Goal: Task Accomplishment & Management: Use online tool/utility

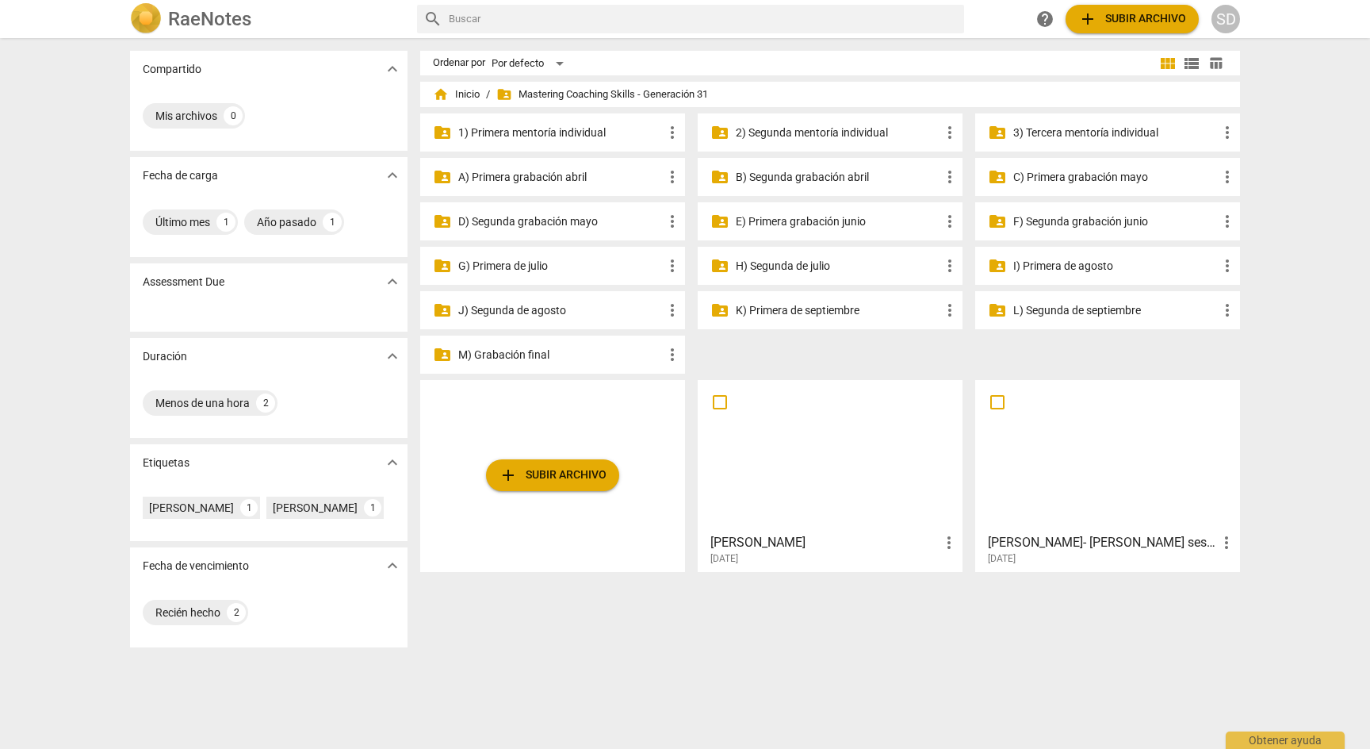
click at [562, 222] on p "D) Segunda grabación mayo" at bounding box center [560, 221] width 205 height 17
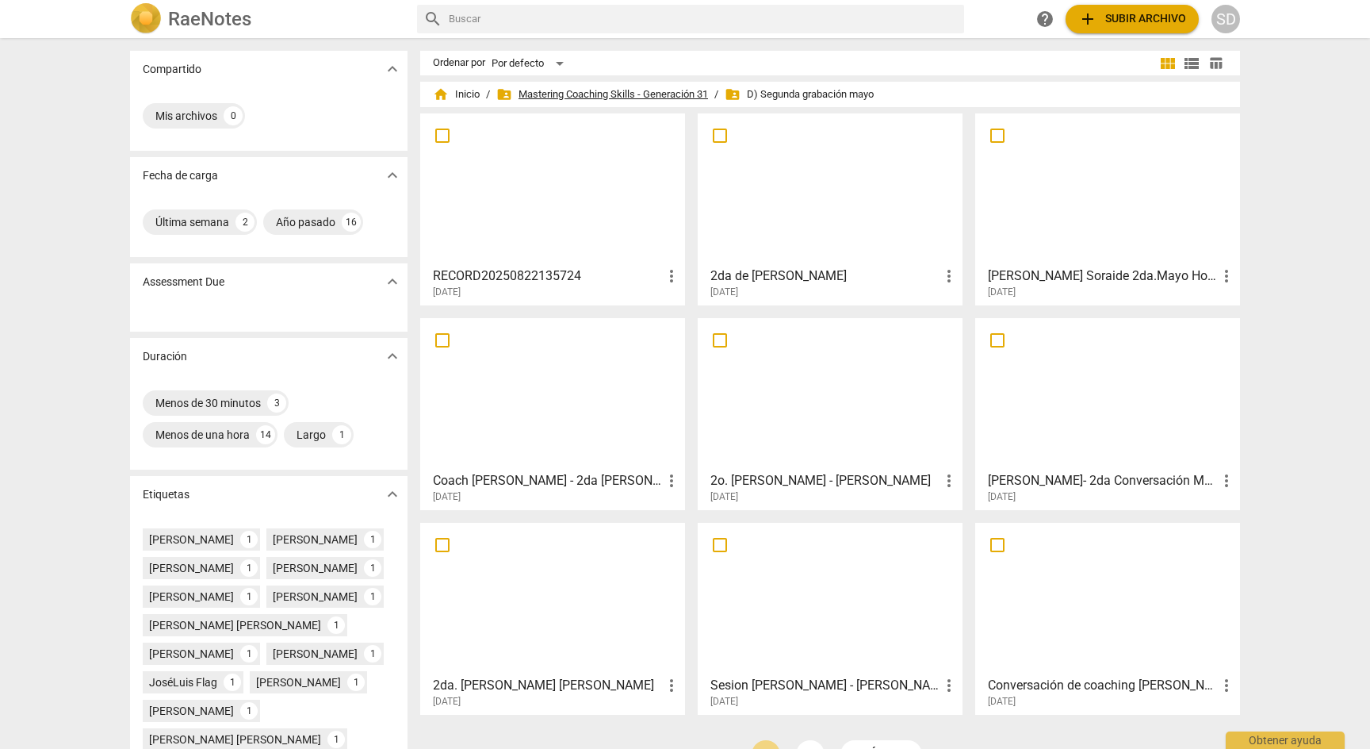
click at [682, 95] on span "folder_shared Mastering Coaching Skills - Generación 31" at bounding box center [602, 94] width 212 height 16
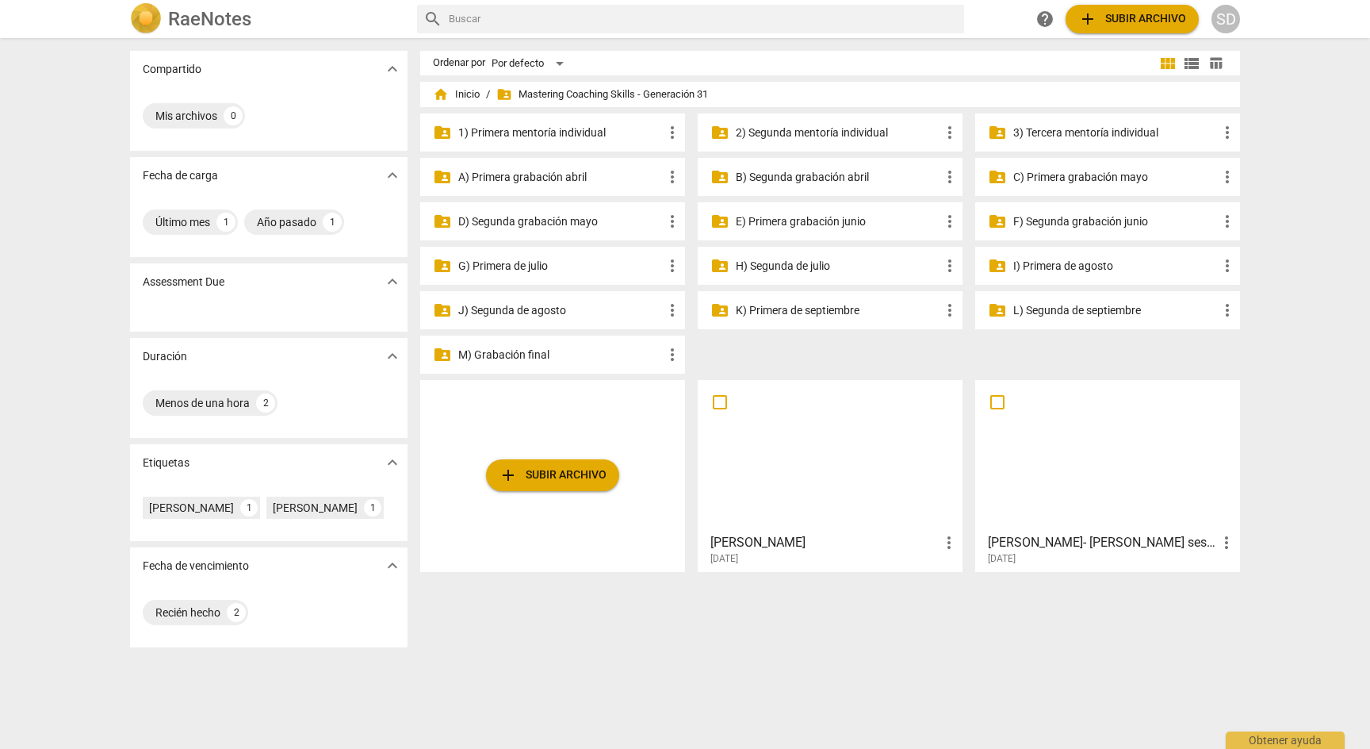
click at [1109, 174] on p "C) Primera grabación mayo" at bounding box center [1115, 177] width 205 height 17
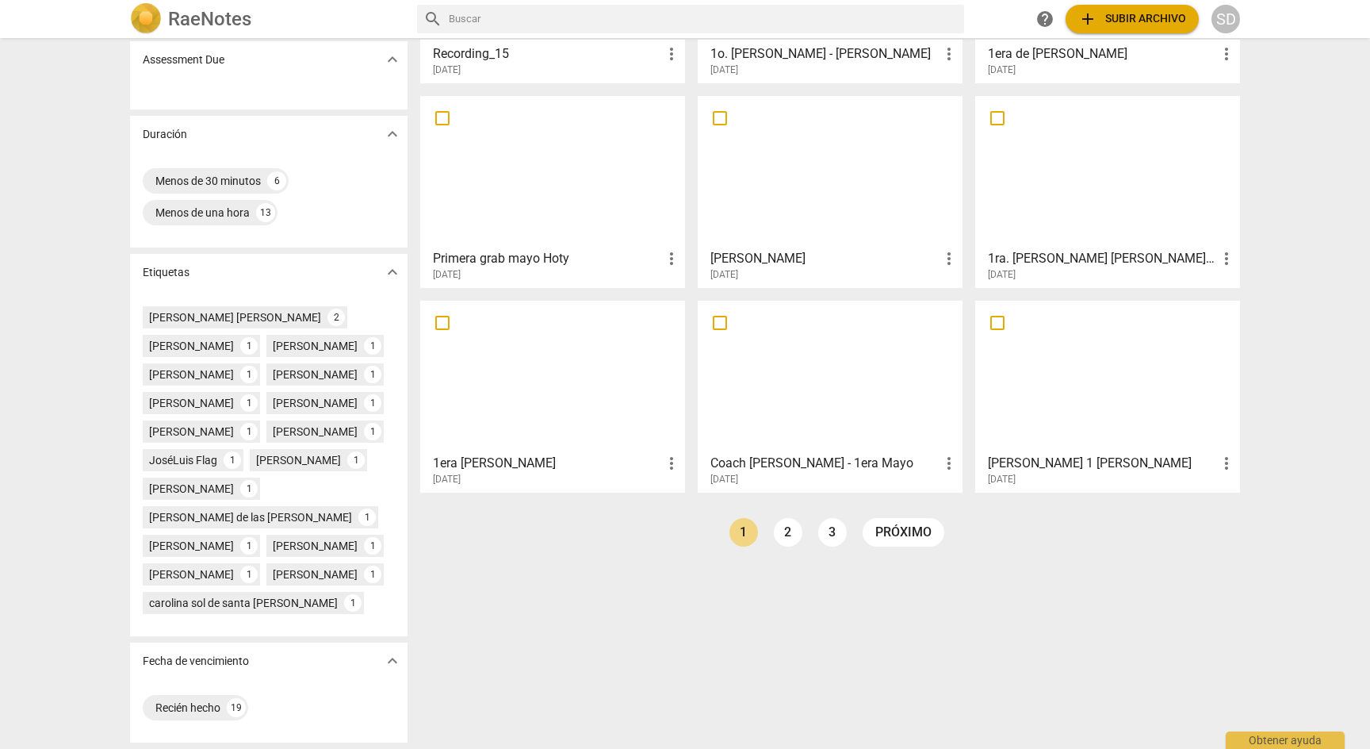
scroll to position [252, 0]
click at [792, 518] on link "2" at bounding box center [788, 532] width 29 height 29
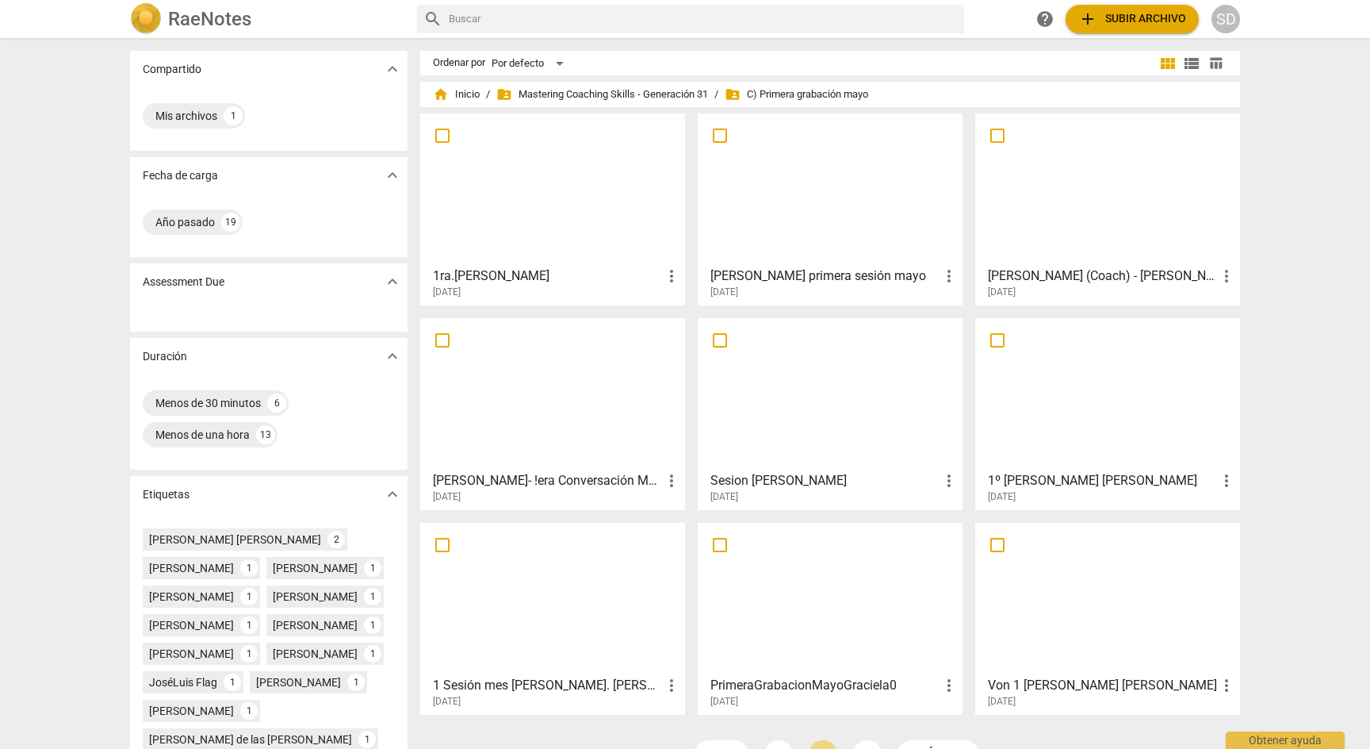
click at [1061, 188] on div at bounding box center [1108, 189] width 254 height 140
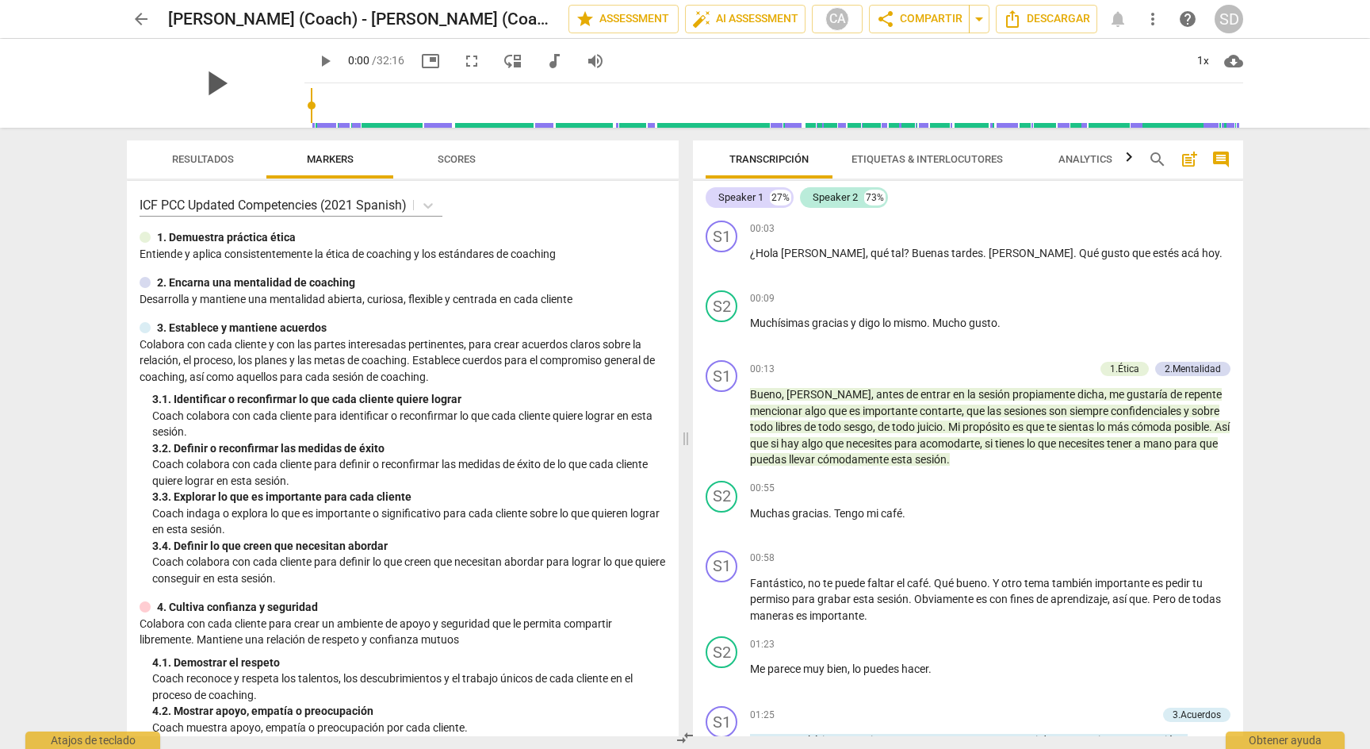
click at [206, 81] on span "play_arrow" at bounding box center [215, 83] width 41 height 41
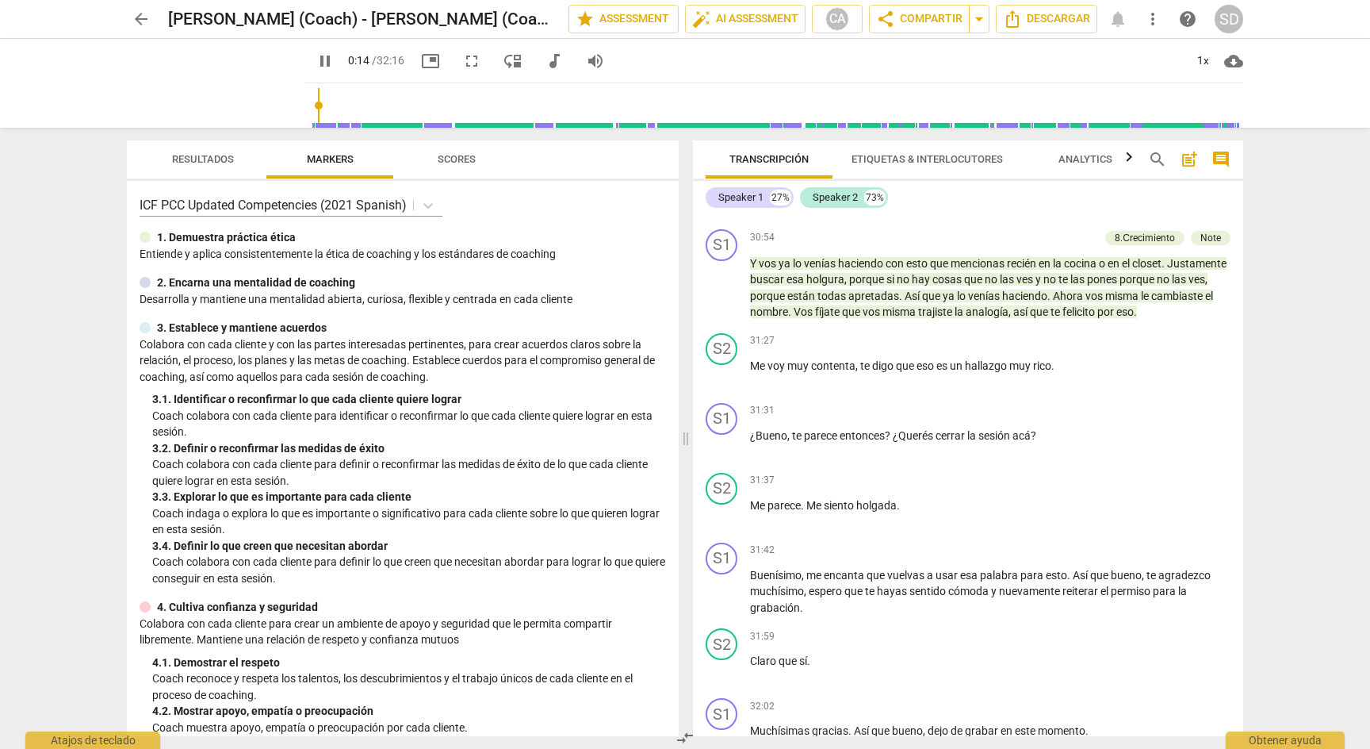
scroll to position [6161, 0]
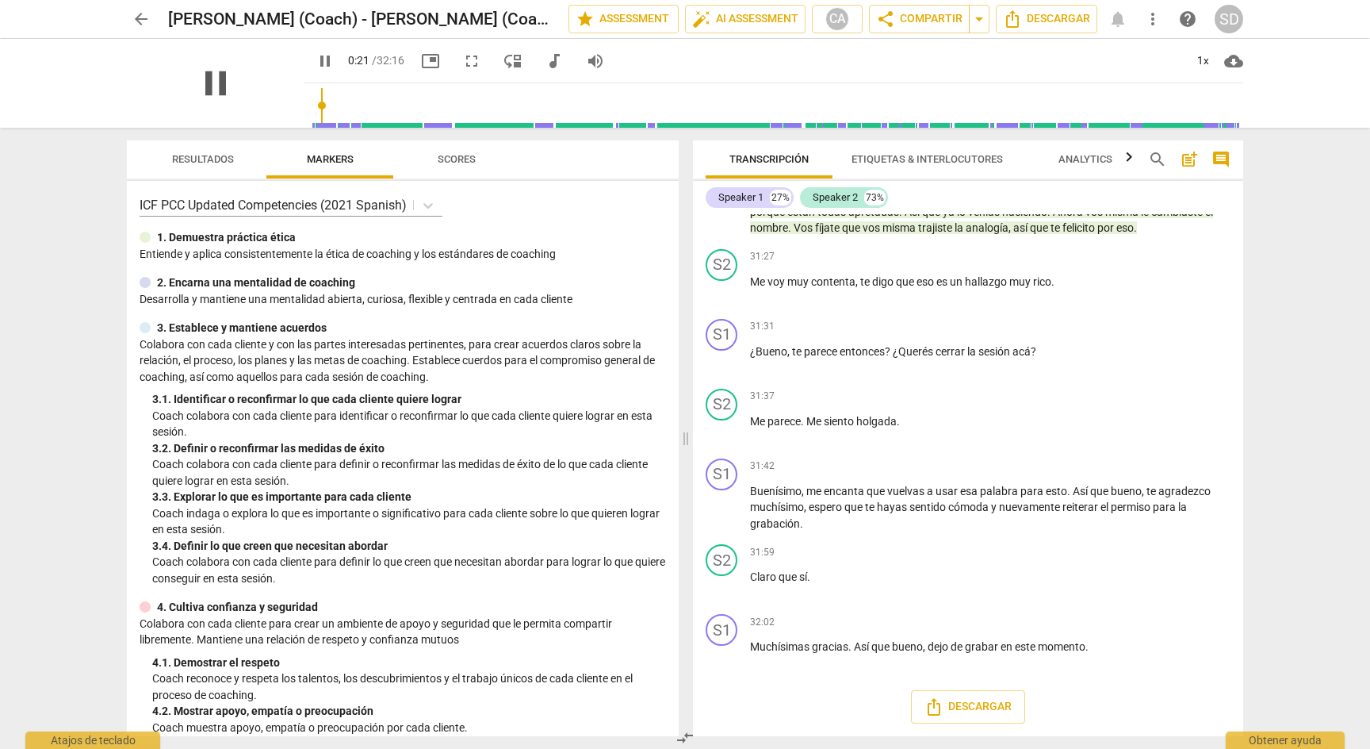
click at [209, 79] on span "pause" at bounding box center [215, 83] width 41 height 41
type input "21"
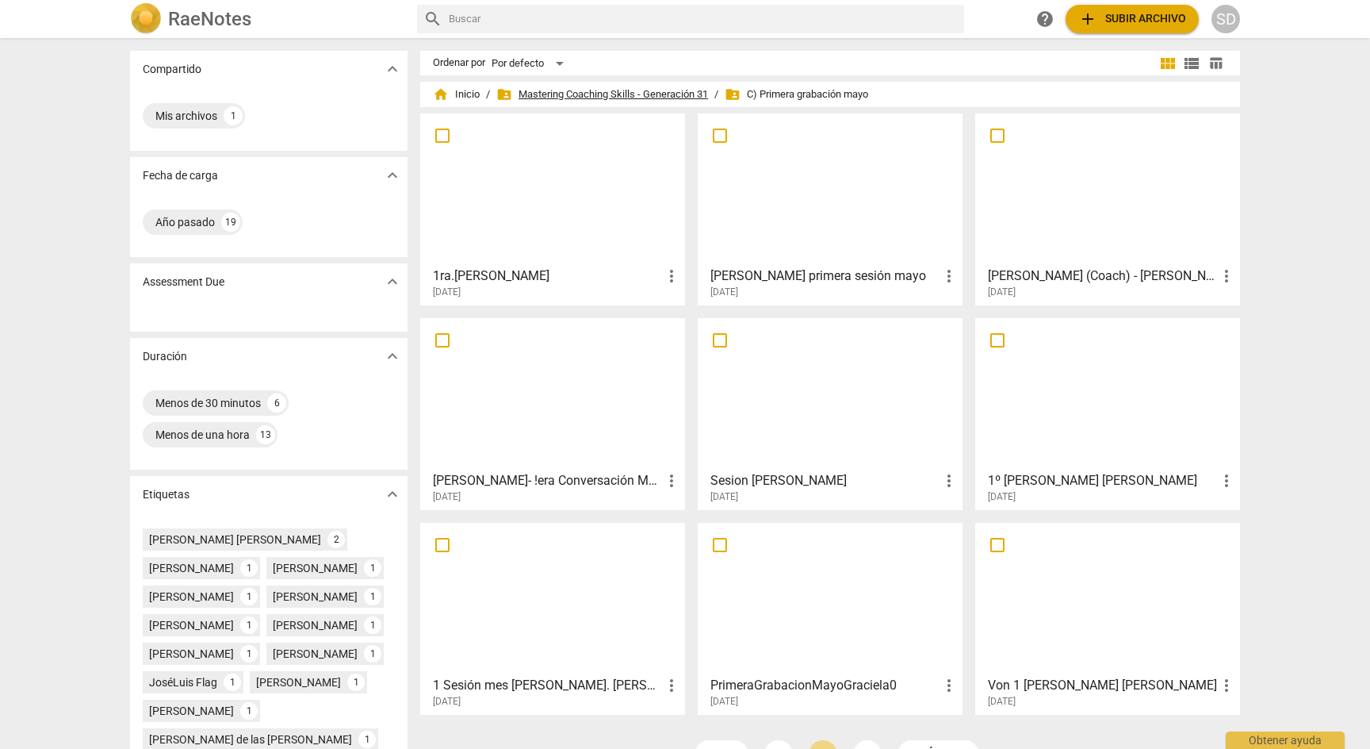
click at [607, 90] on span "folder_shared Mastering Coaching Skills - Generación 31" at bounding box center [602, 94] width 212 height 16
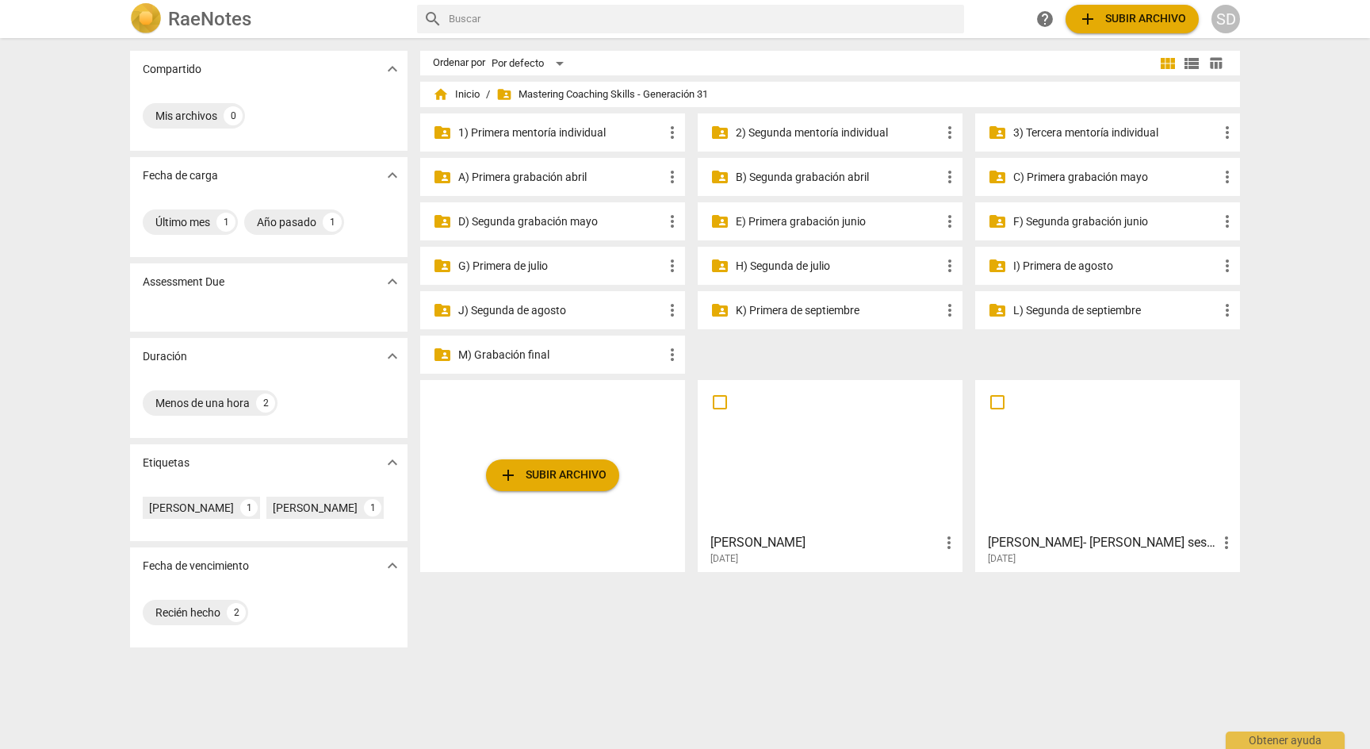
click at [564, 217] on p "D) Segunda grabación mayo" at bounding box center [560, 221] width 205 height 17
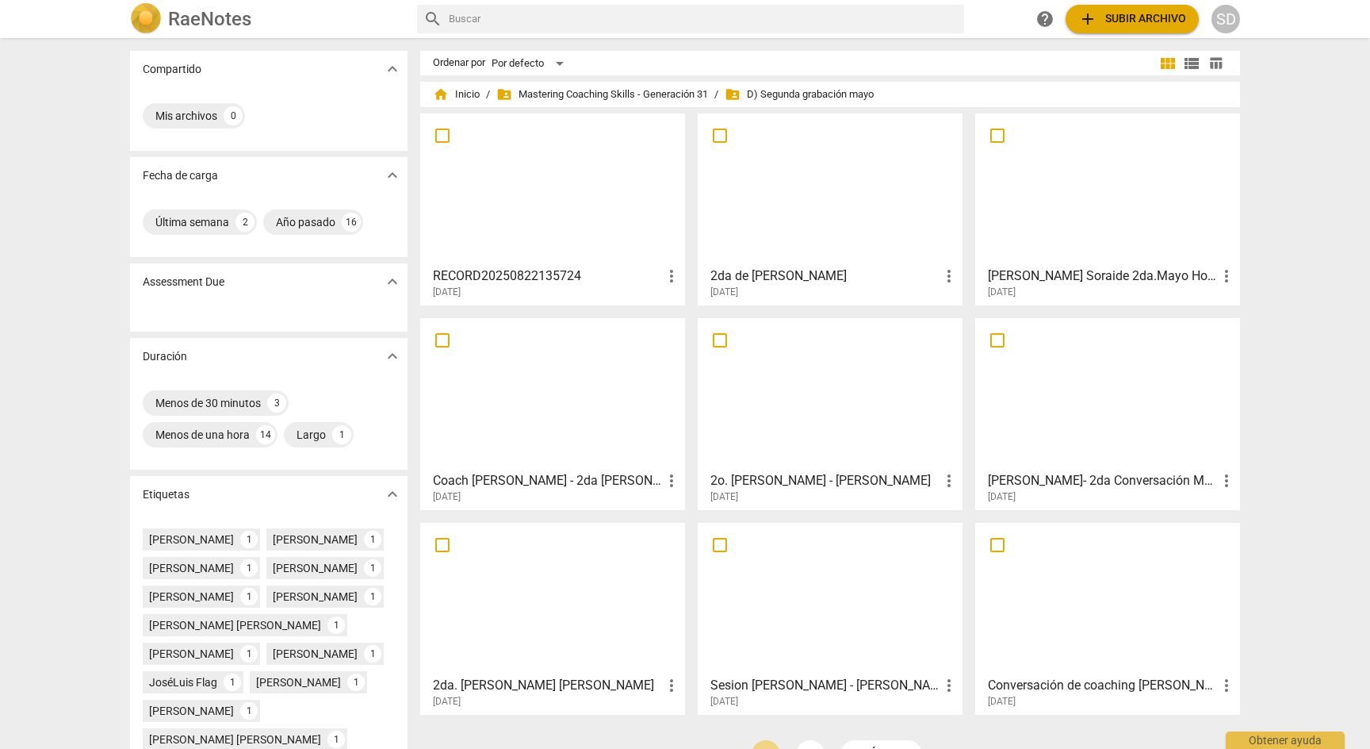
click at [835, 94] on span "folder_shared D) Segunda grabación mayo" at bounding box center [799, 94] width 149 height 16
click at [1158, 14] on span "add Subir archivo" at bounding box center [1132, 19] width 108 height 19
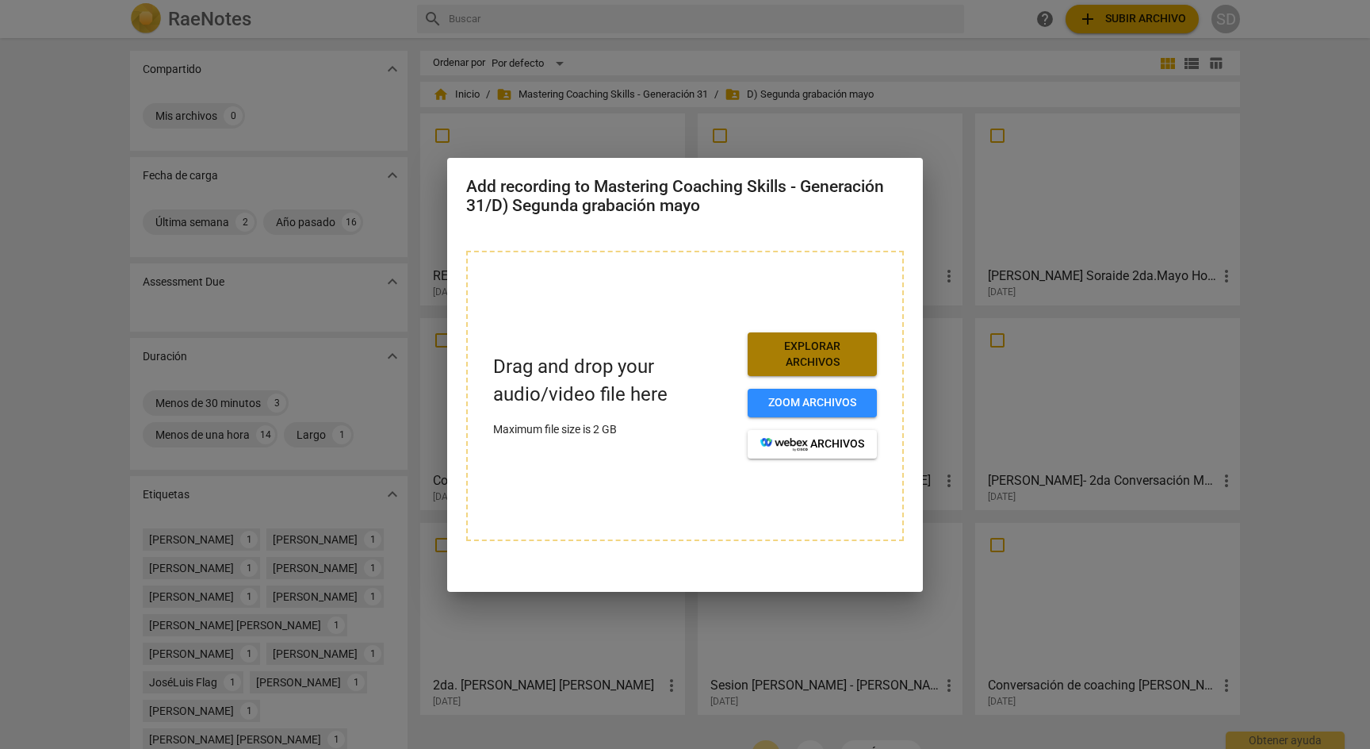
click at [803, 347] on span "Explorar archivos" at bounding box center [812, 354] width 104 height 31
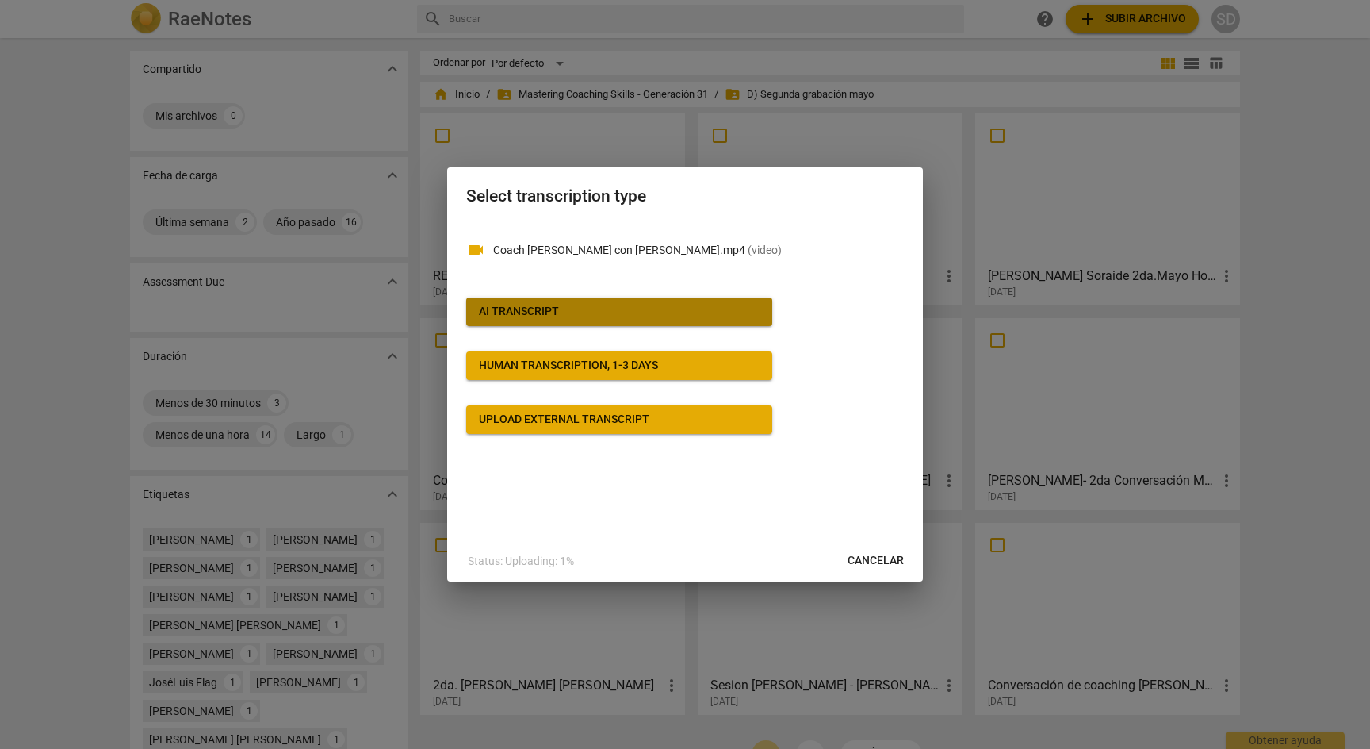
click at [559, 301] on button "AI Transcript" at bounding box center [619, 311] width 306 height 29
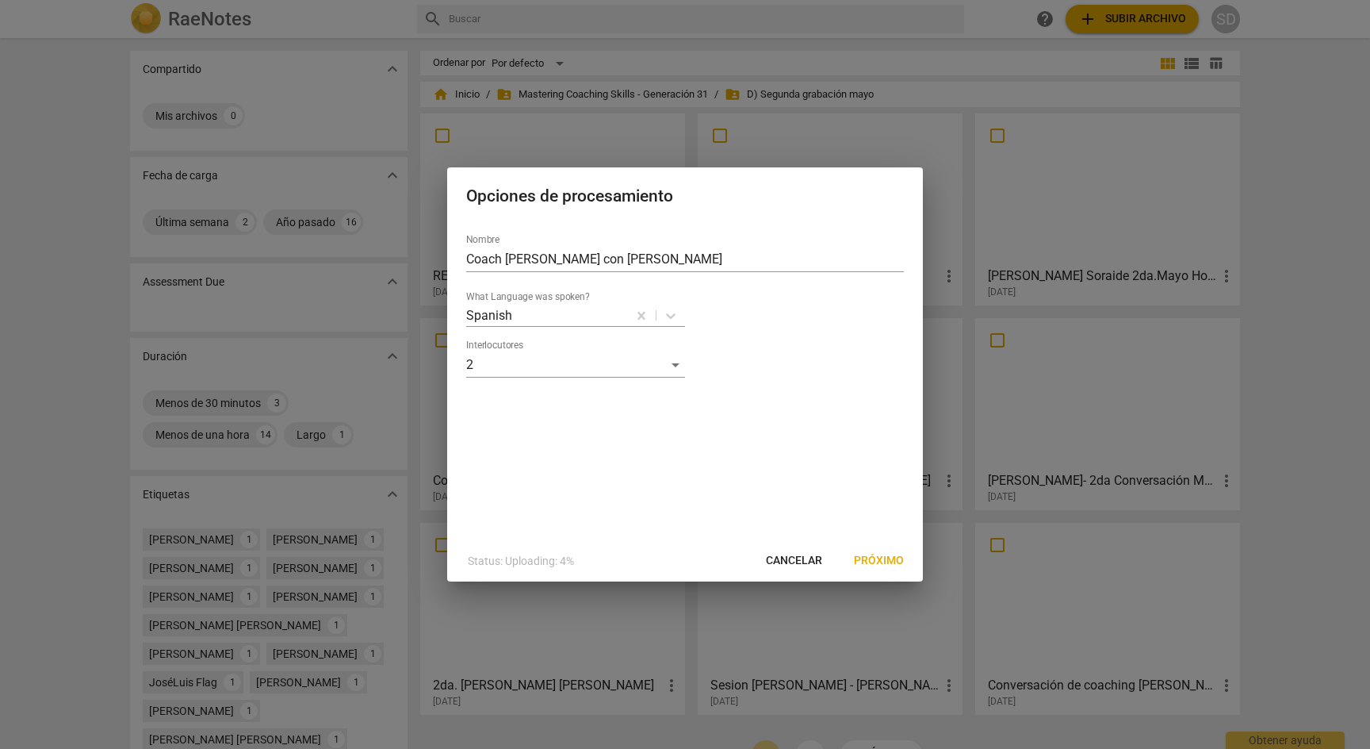
click at [885, 561] on span "Próximo" at bounding box center [879, 561] width 50 height 16
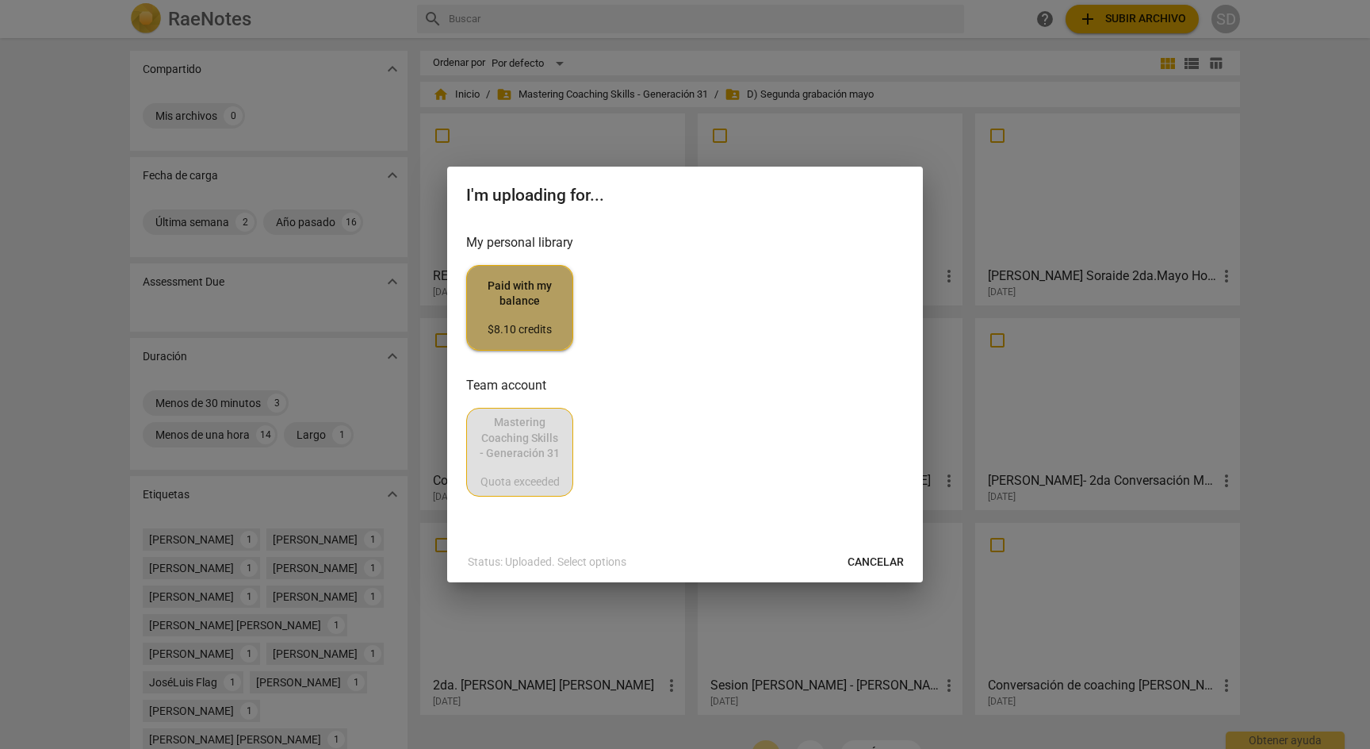
click at [533, 315] on span "Paid with my balance $8.10 credits" at bounding box center [520, 307] width 80 height 59
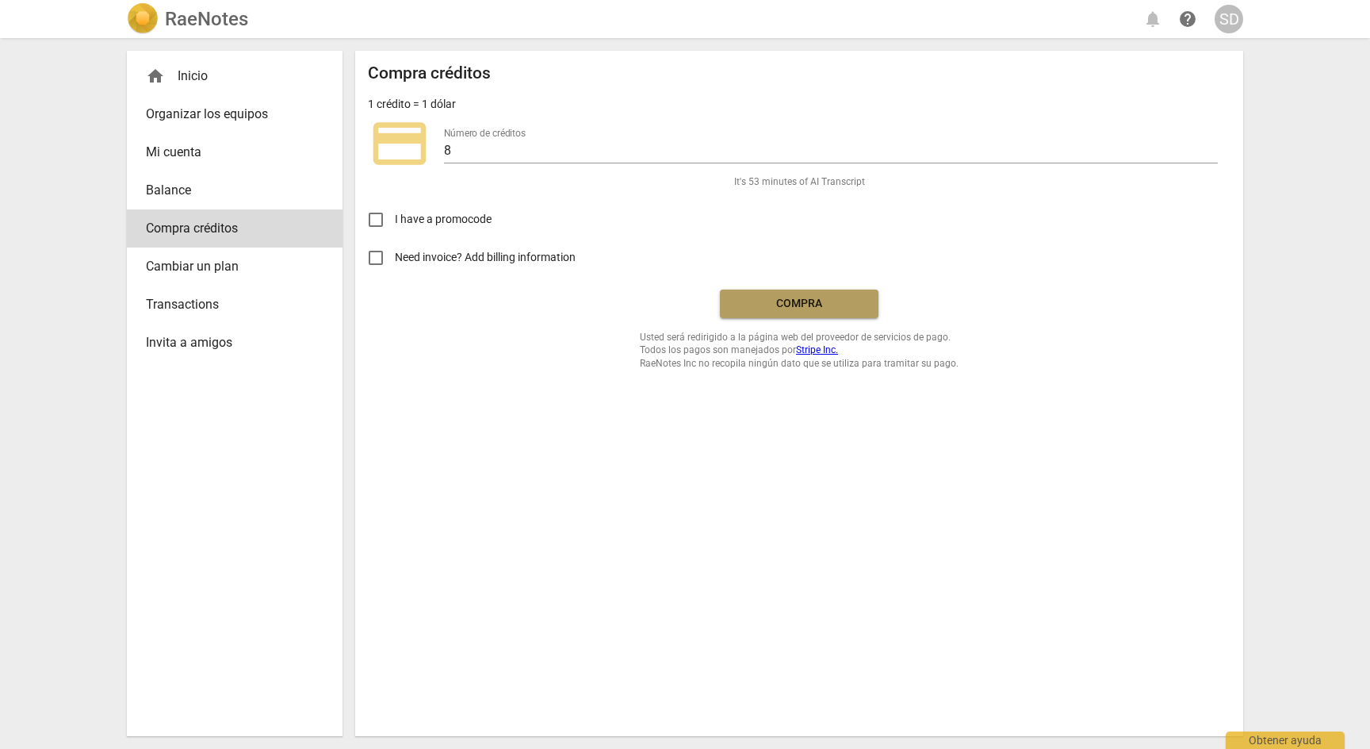
click at [819, 303] on span "Compra" at bounding box center [799, 304] width 133 height 16
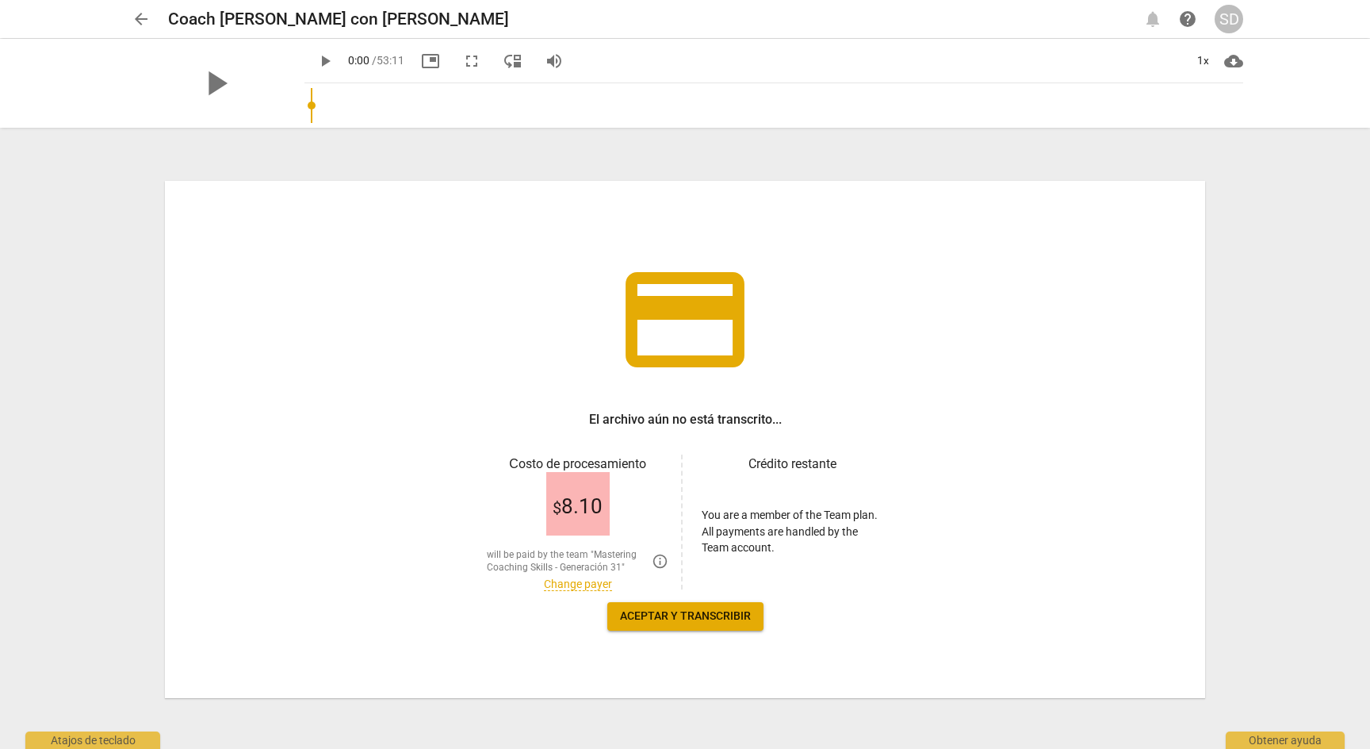
click at [567, 584] on link "Change payer" at bounding box center [578, 583] width 68 height 13
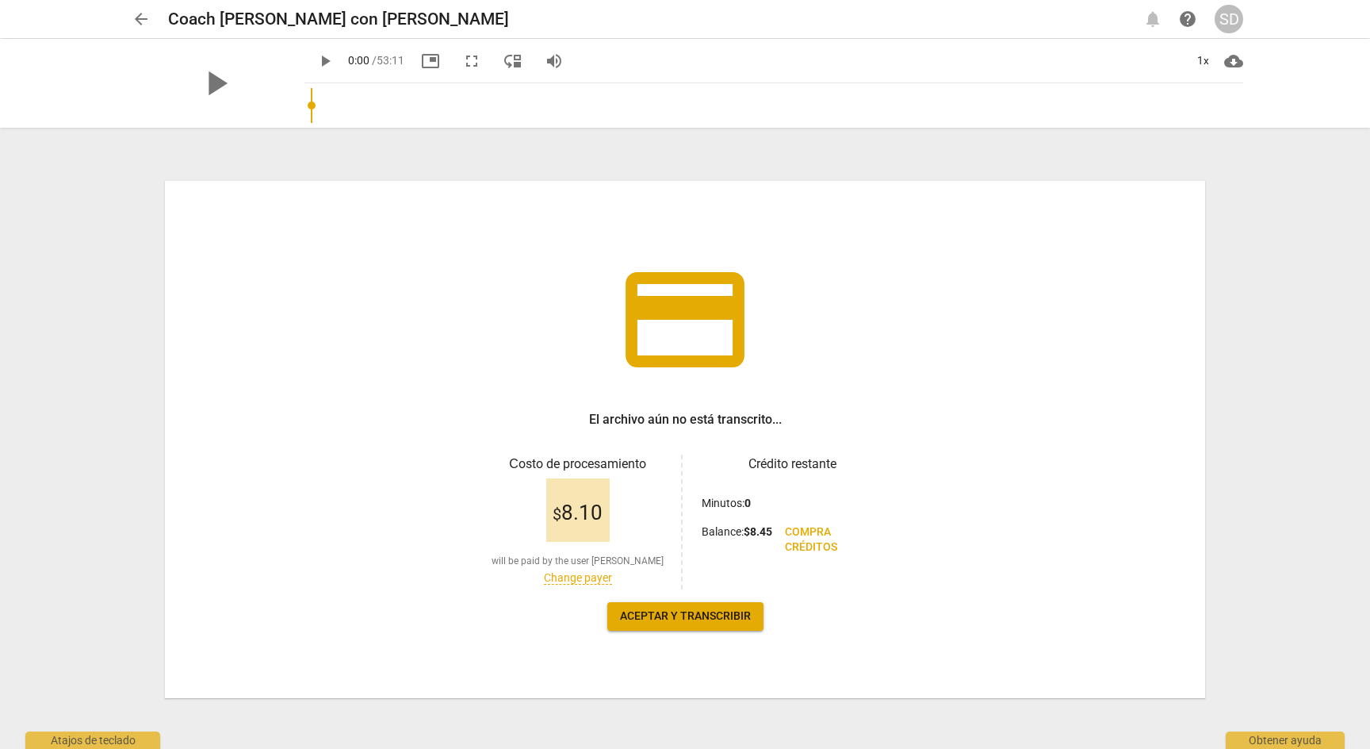
click at [697, 622] on span "Aceptar y transcribir" at bounding box center [685, 616] width 131 height 16
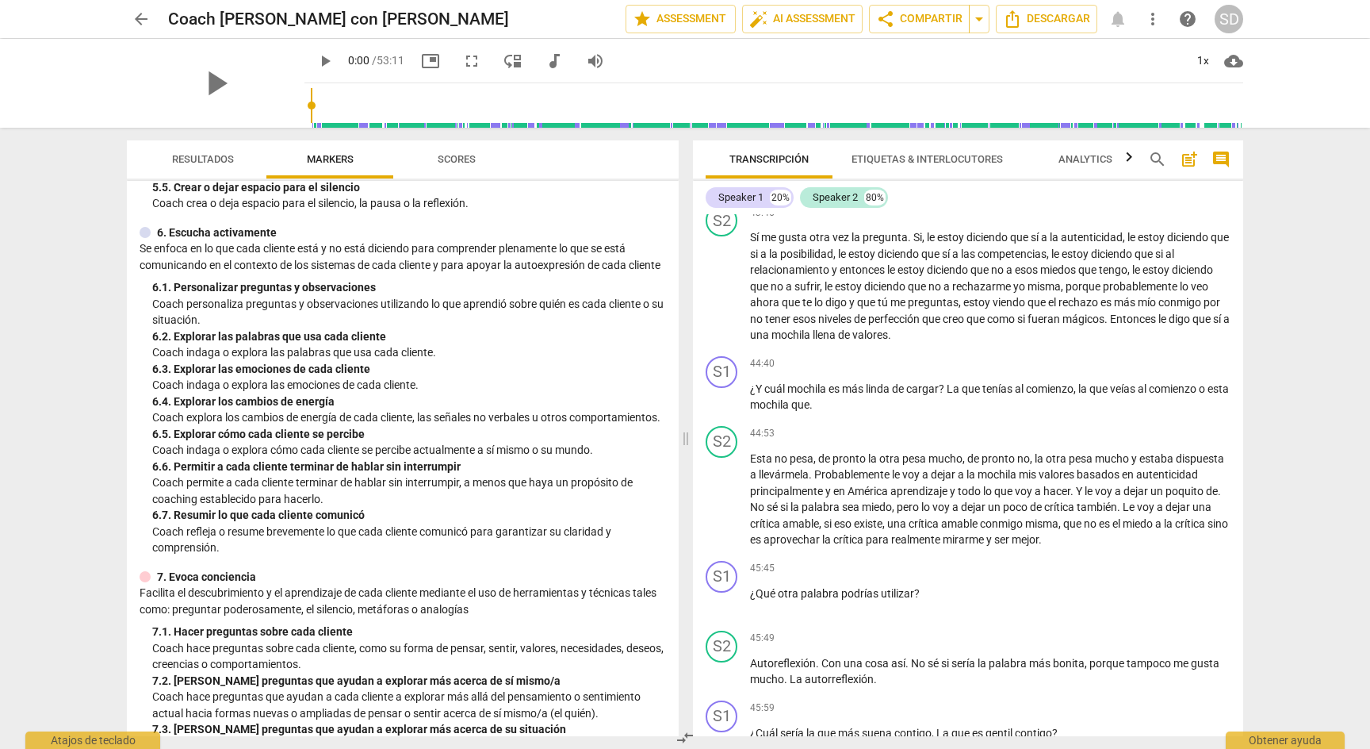
scroll to position [8802, 0]
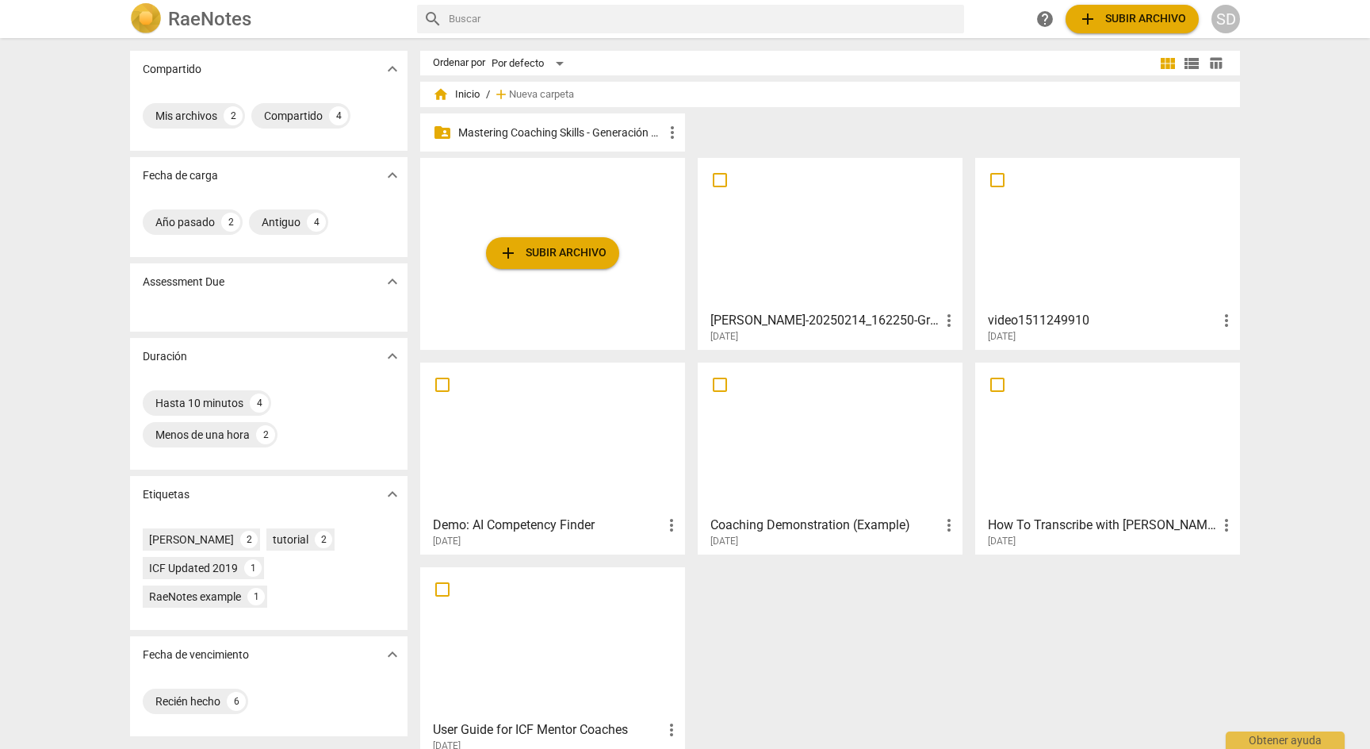
scroll to position [23, 0]
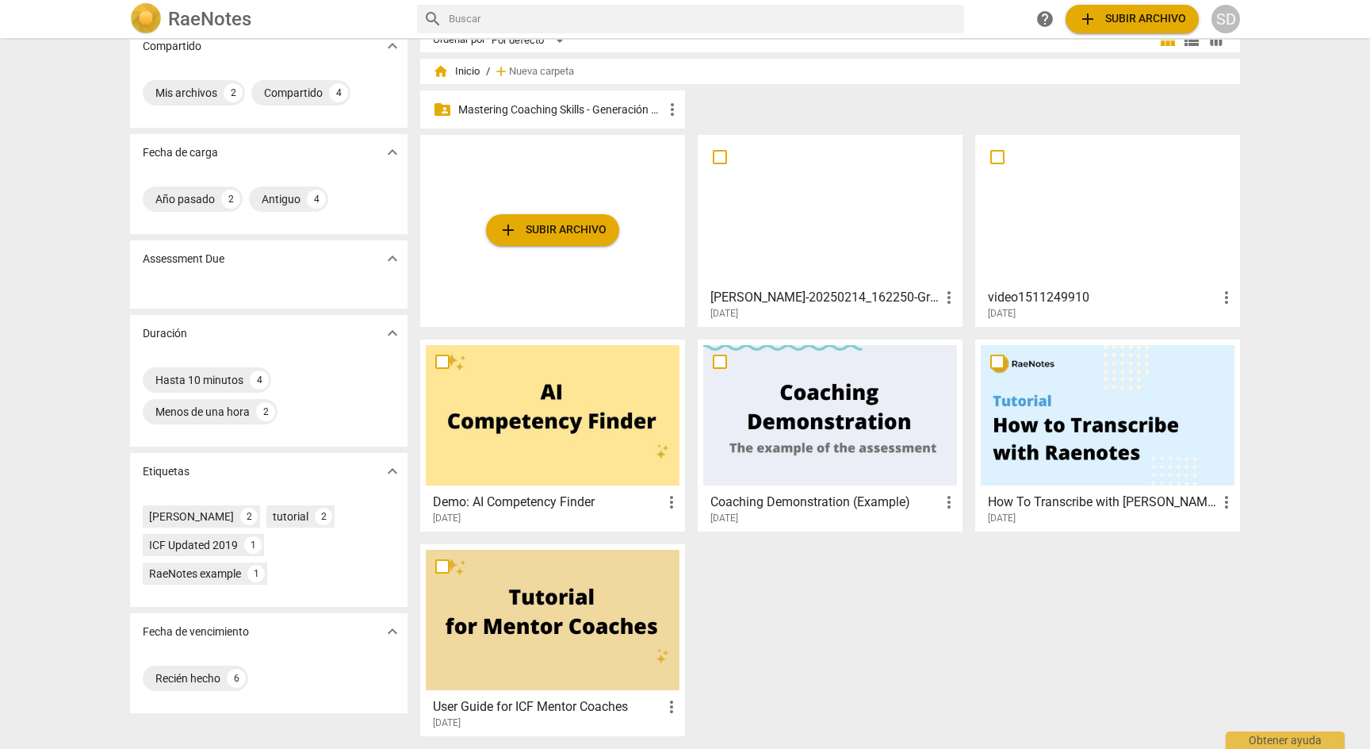
click at [801, 422] on div at bounding box center [830, 415] width 254 height 140
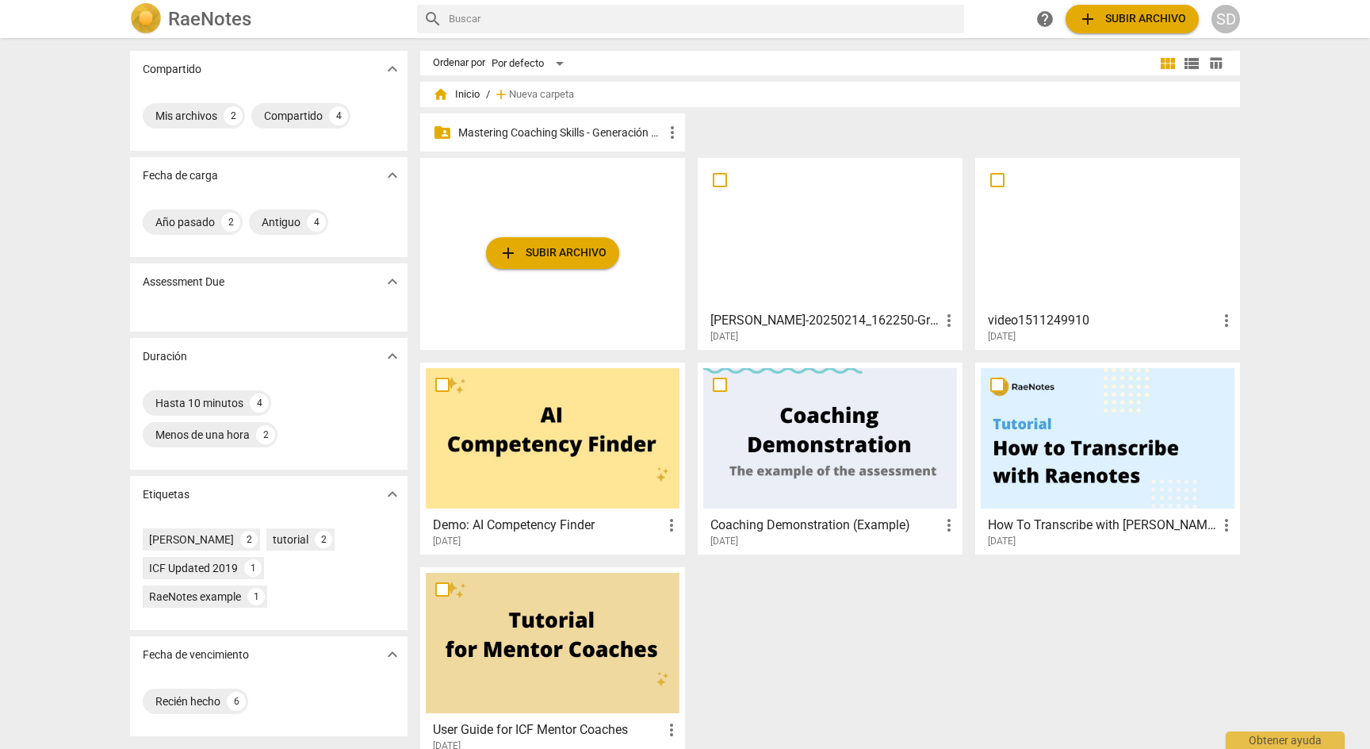
click at [605, 127] on p "Mastering Coaching Skills - Generación 31" at bounding box center [560, 132] width 205 height 17
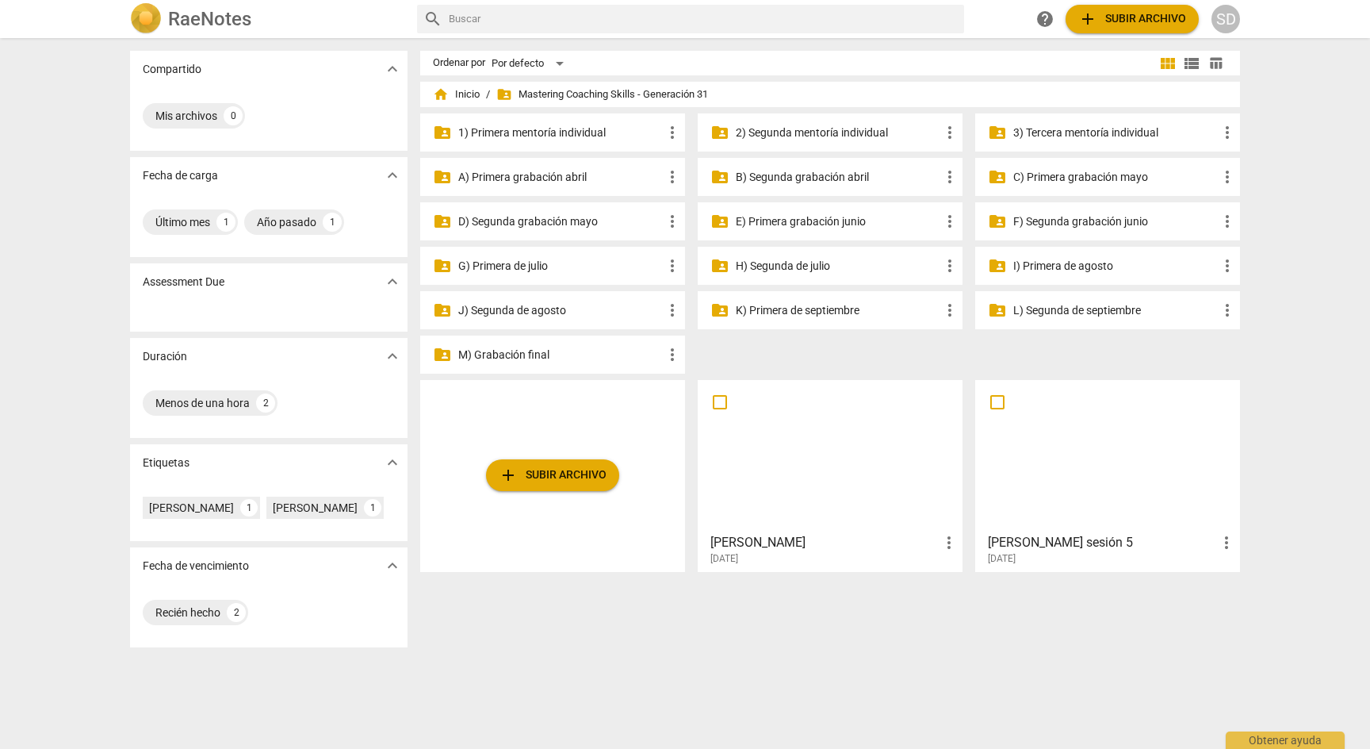
click at [820, 174] on p "B) Segunda grabación abril" at bounding box center [838, 177] width 205 height 17
